Goal: Find contact information: Find contact information

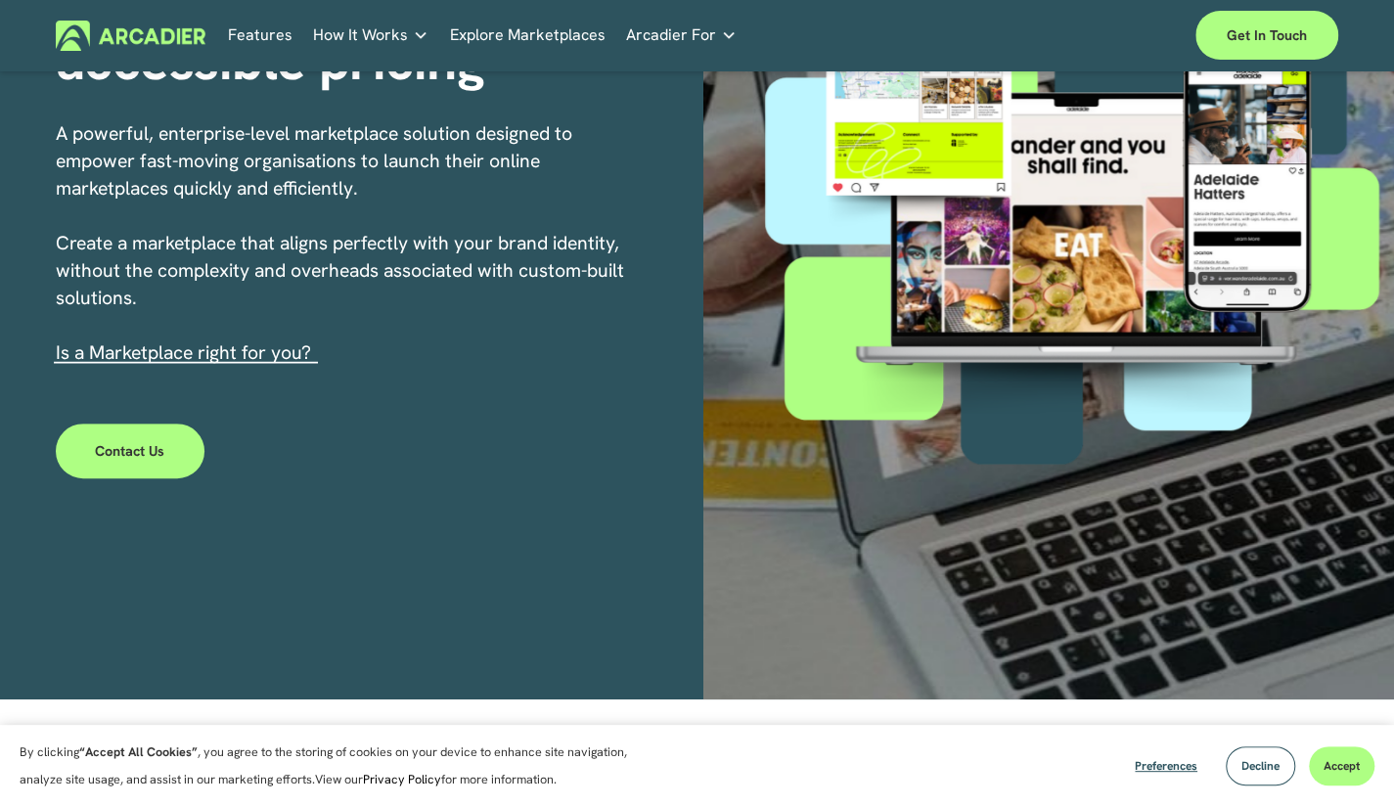
scroll to position [335, 0]
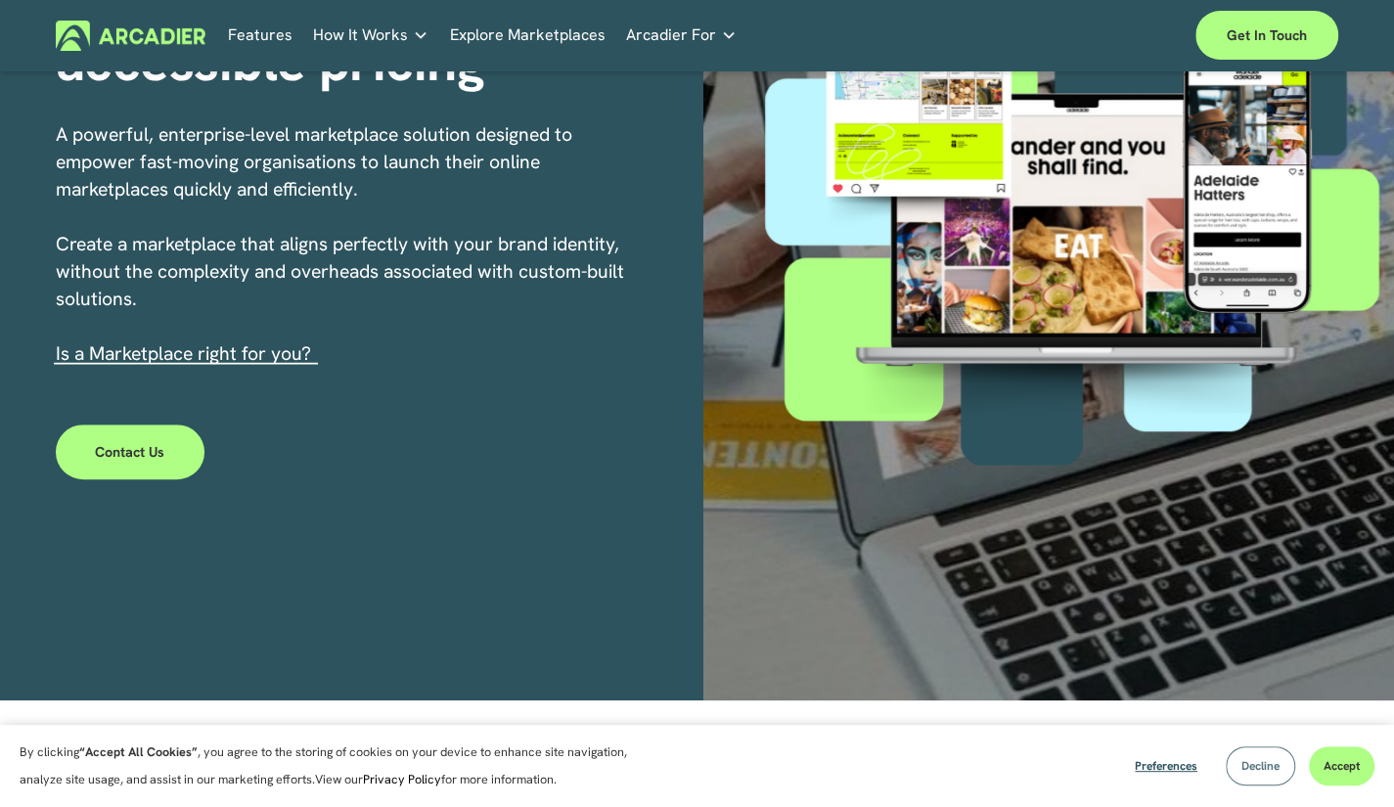
click at [1254, 759] on span "Decline" at bounding box center [1260, 766] width 38 height 16
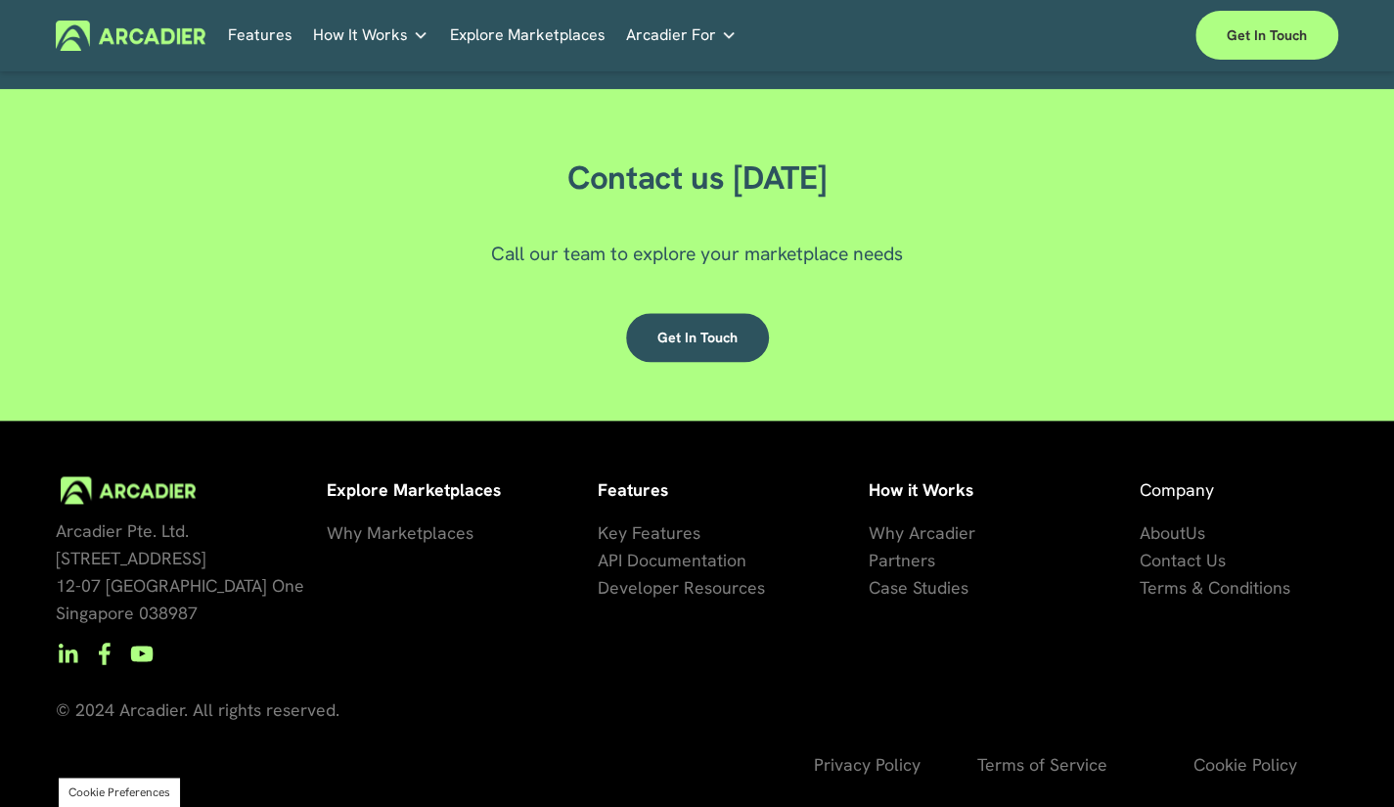
scroll to position [5405, 0]
click at [511, 32] on link "Explore Marketplaces" at bounding box center [528, 36] width 156 height 30
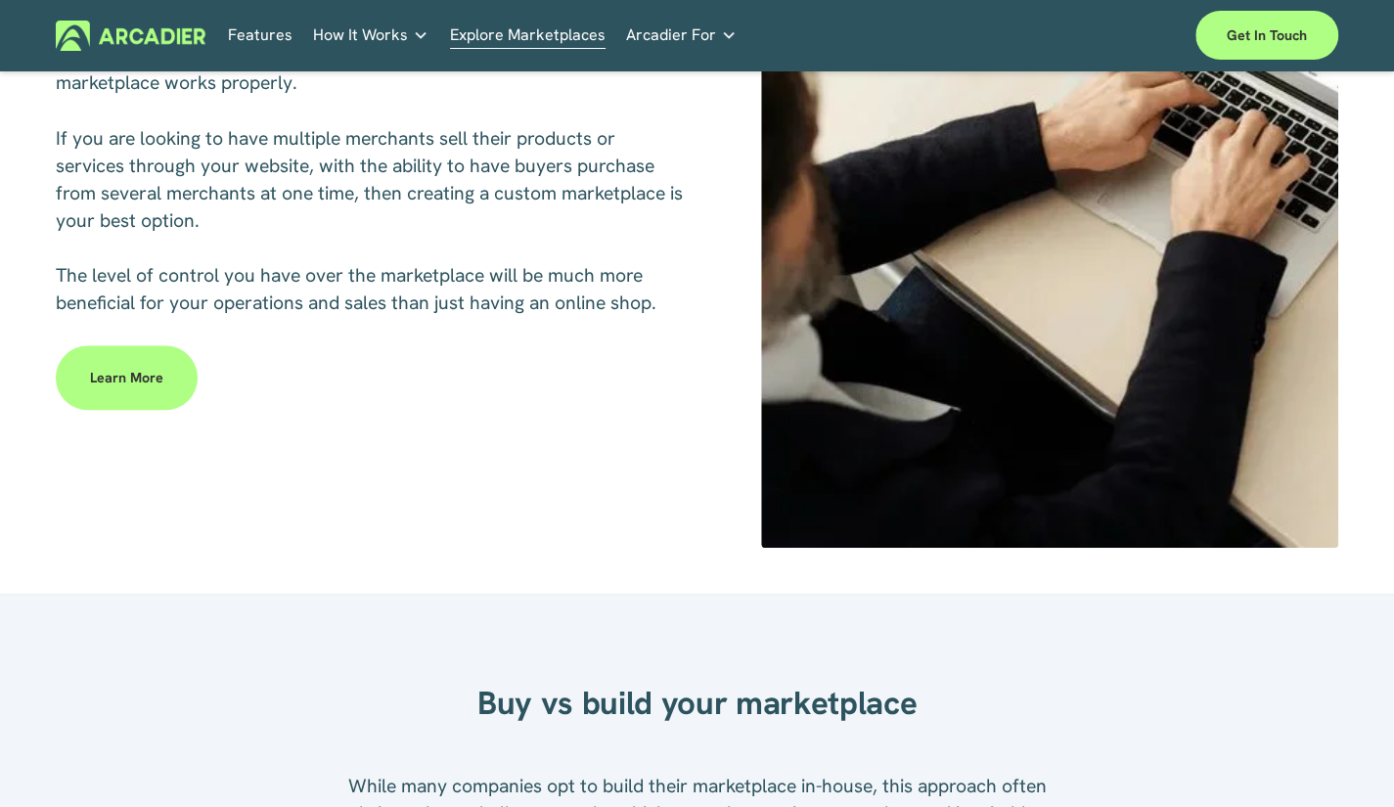
scroll to position [841, 0]
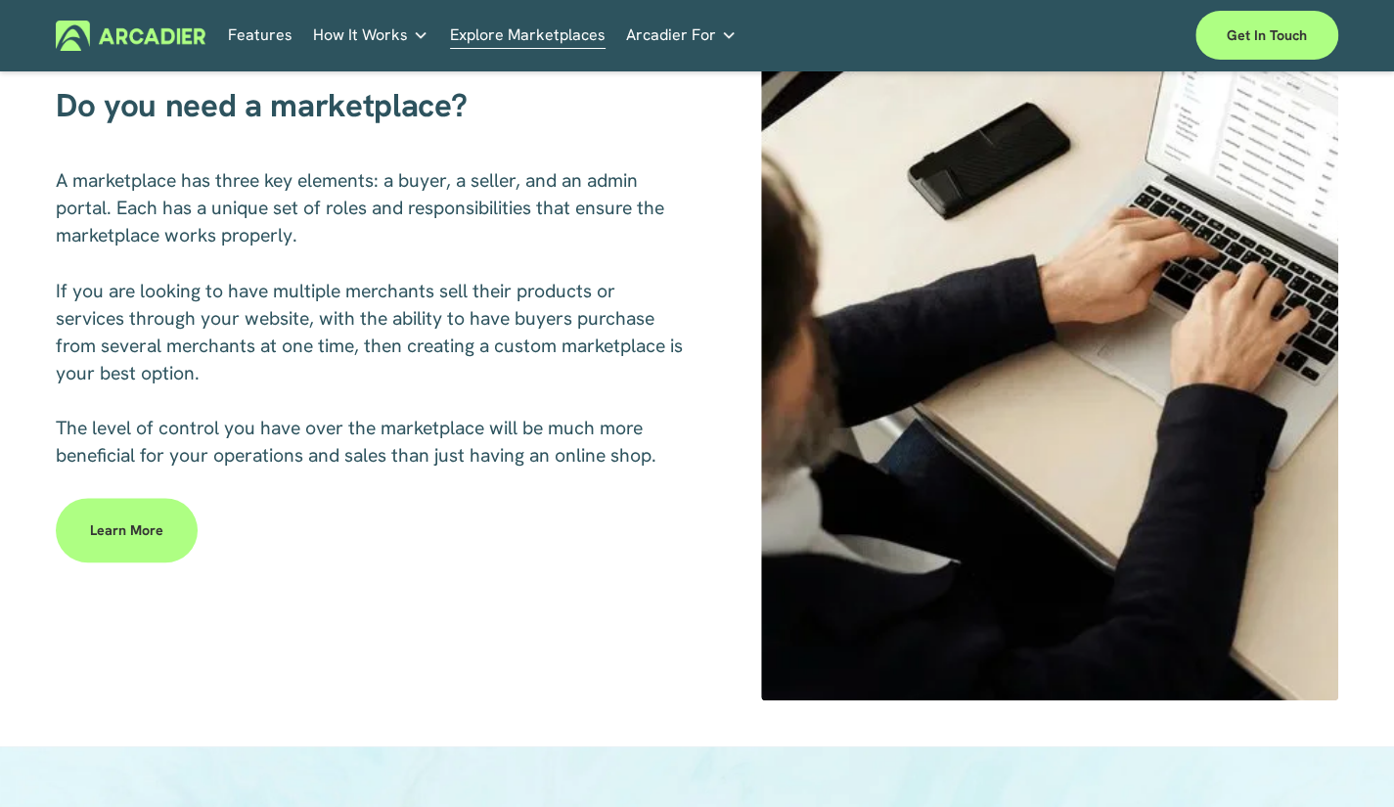
click at [258, 36] on link "Features" at bounding box center [260, 36] width 65 height 30
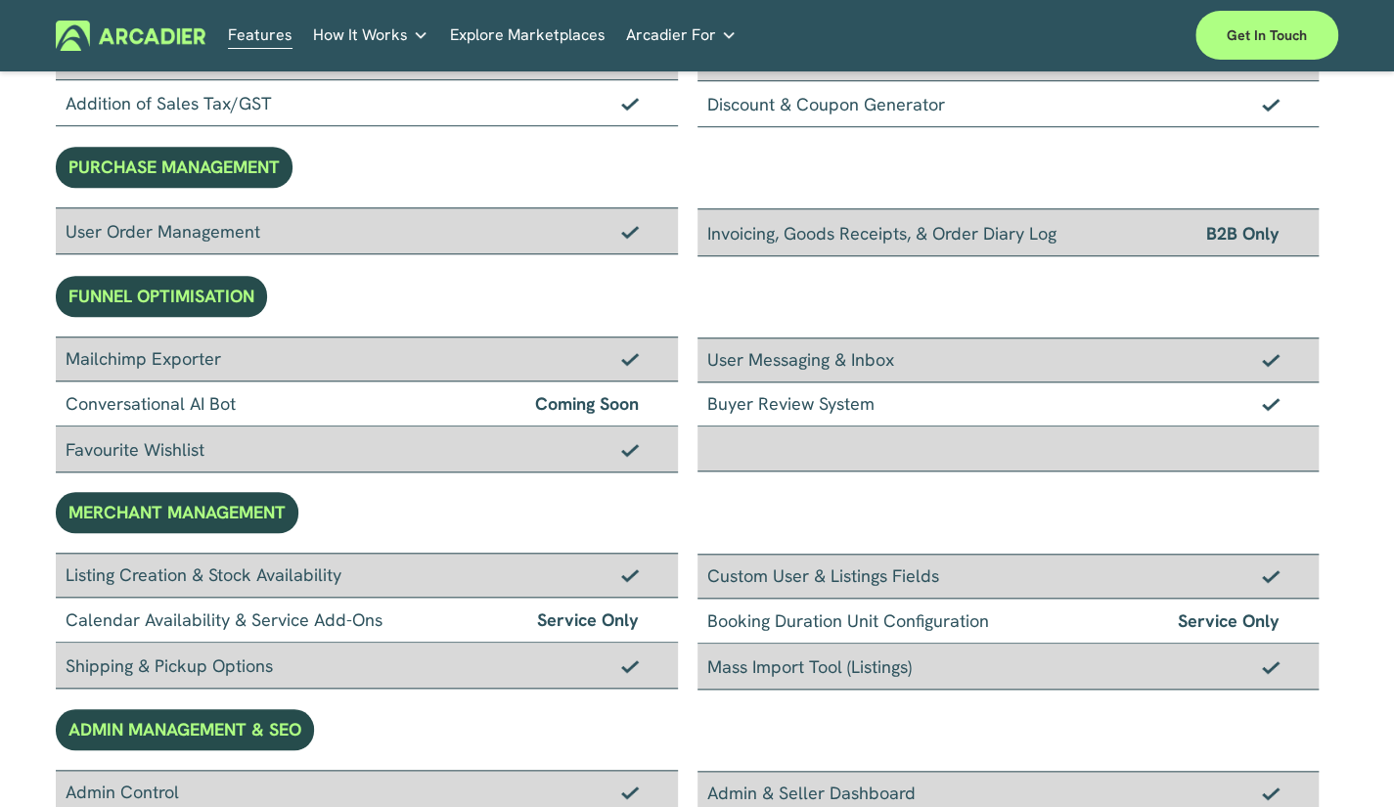
scroll to position [747, 0]
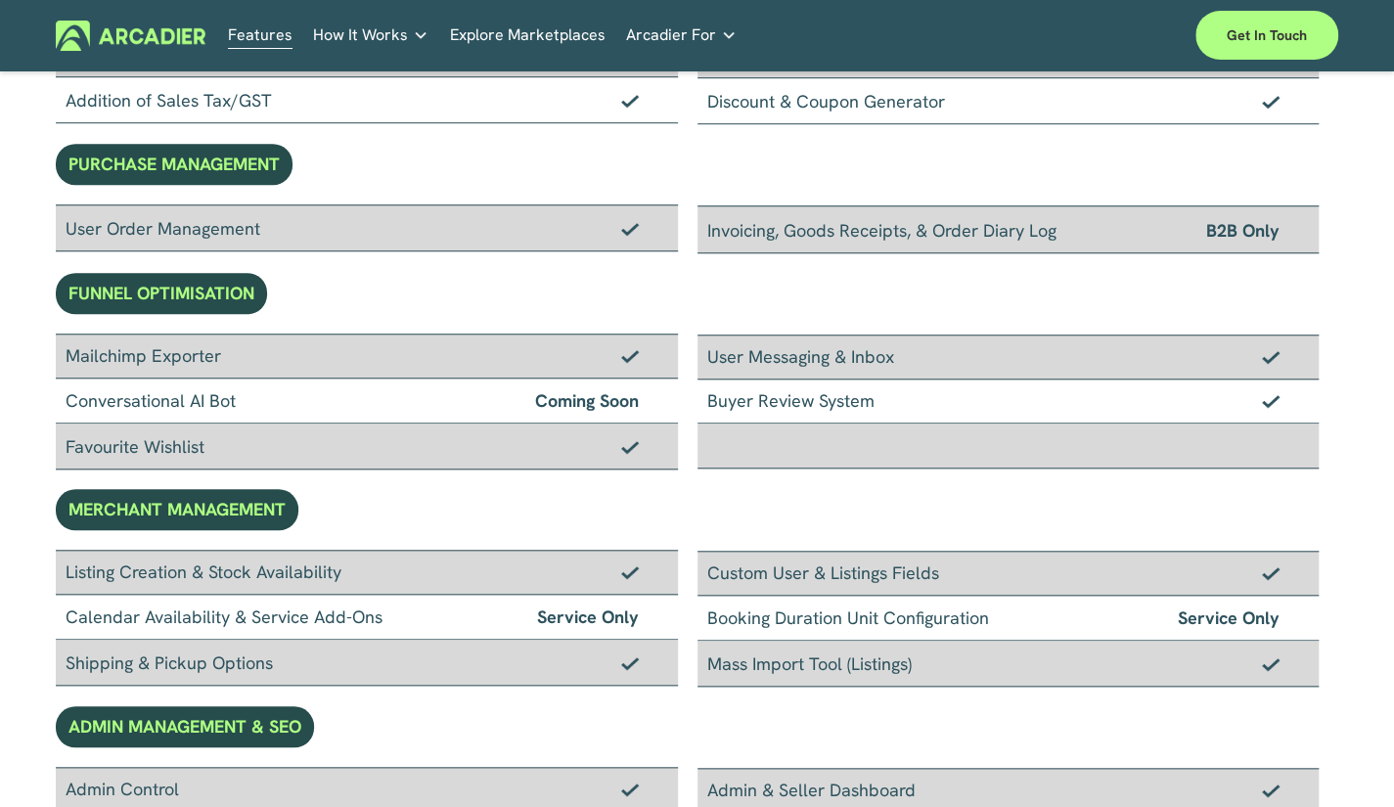
click at [161, 35] on img at bounding box center [131, 36] width 150 height 30
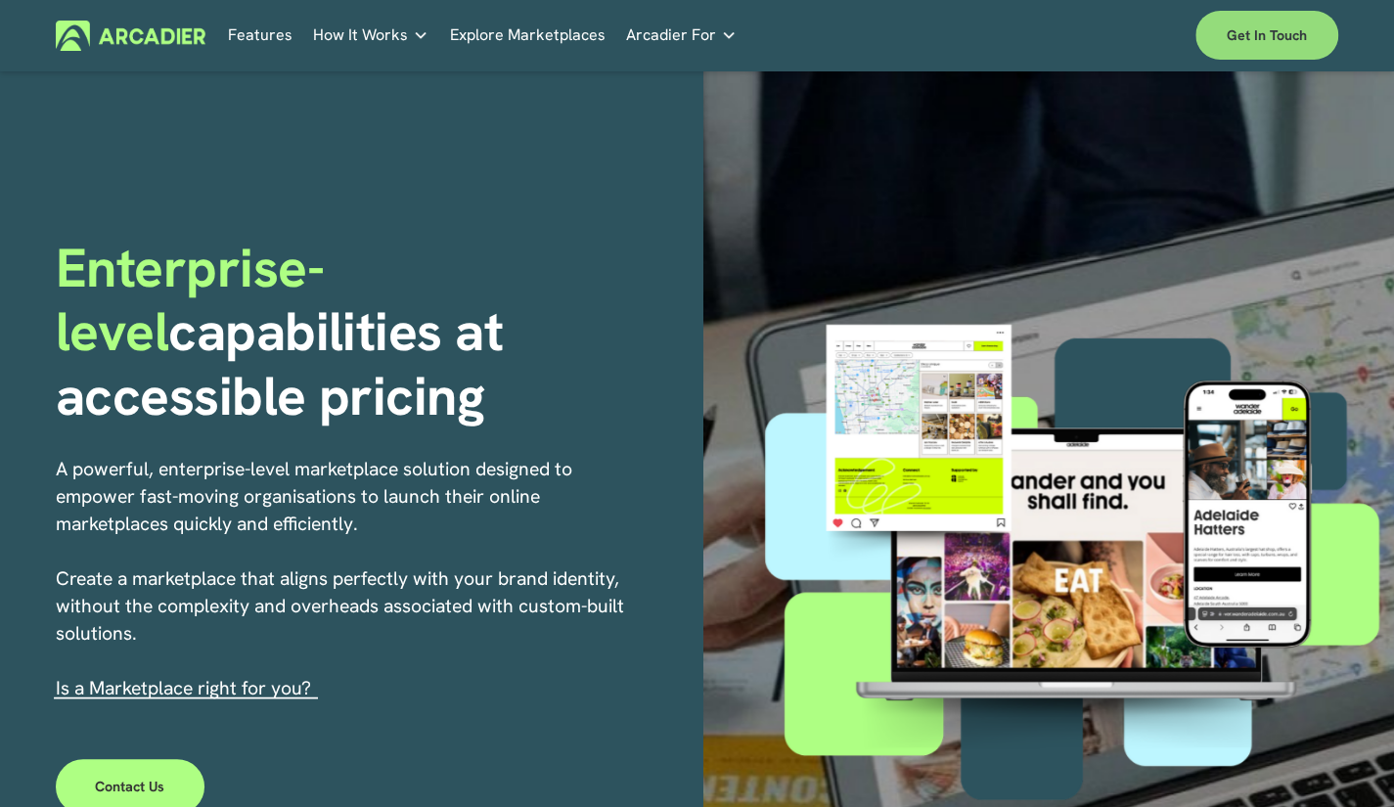
click at [1231, 32] on link "Get in touch" at bounding box center [1266, 35] width 143 height 49
